Goal: Check status: Check status

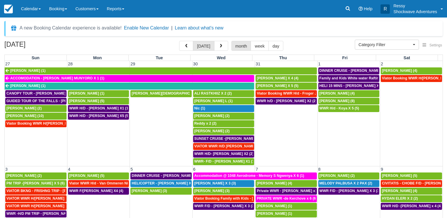
select select
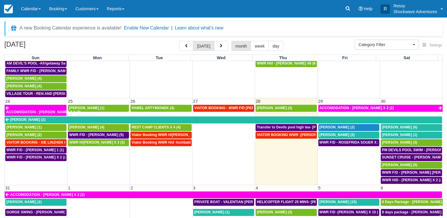
scroll to position [390, 0]
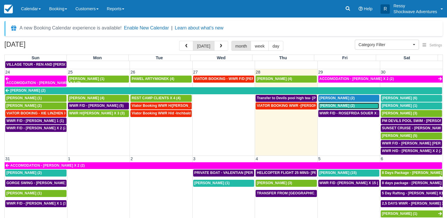
click at [338, 107] on span "Rosefrida Soeur (2)" at bounding box center [337, 106] width 35 height 4
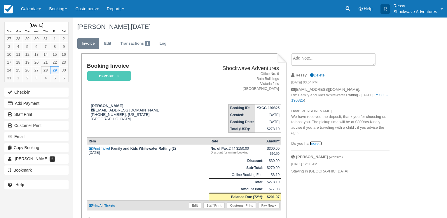
click at [315, 143] on link "more..." at bounding box center [316, 143] width 12 height 4
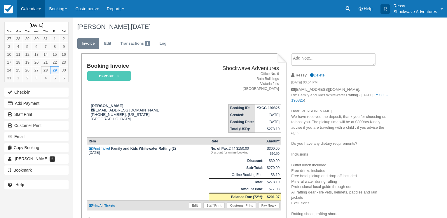
click at [43, 8] on link "Calendar" at bounding box center [31, 9] width 28 height 18
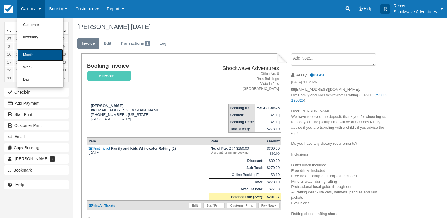
click at [41, 54] on link "Month" at bounding box center [40, 55] width 46 height 12
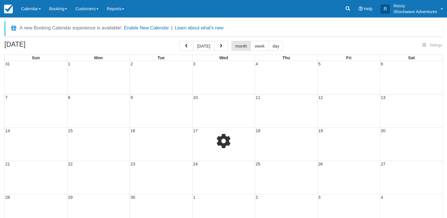
select select
click at [220, 46] on span "button" at bounding box center [221, 46] width 4 height 4
select select
